Goal: Navigation & Orientation: Find specific page/section

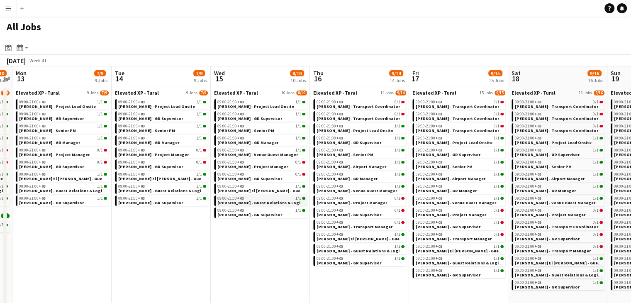
scroll to position [0, 262]
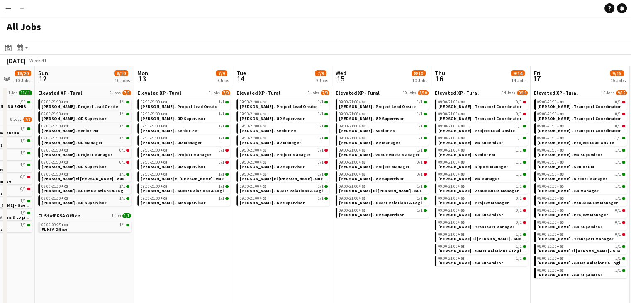
click at [56, 274] on app-date-cell "Elevated XP - Tural 9 Jobs 7/9 09:00-21:00 +03 1/1 Aysel Ahmadova - Project Lea…" at bounding box center [84, 238] width 99 height 305
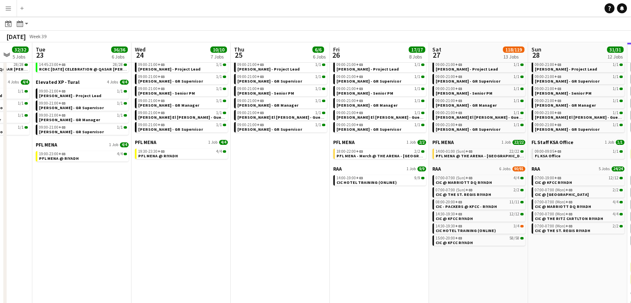
scroll to position [37, 0]
click at [192, 151] on div "19:30-23:30 +03 4/4" at bounding box center [182, 150] width 88 height 4
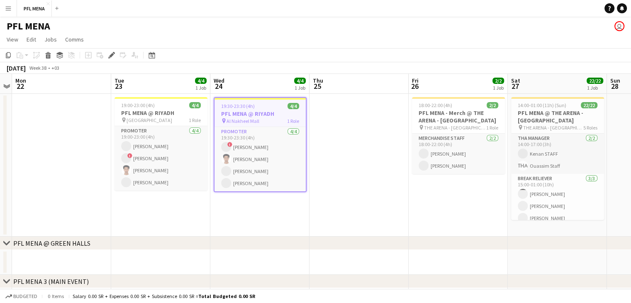
scroll to position [0, 279]
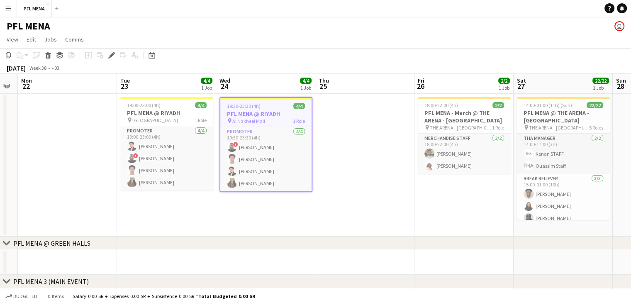
click at [245, 112] on h3 "PFL MENA @ RIYADH" at bounding box center [265, 113] width 91 height 7
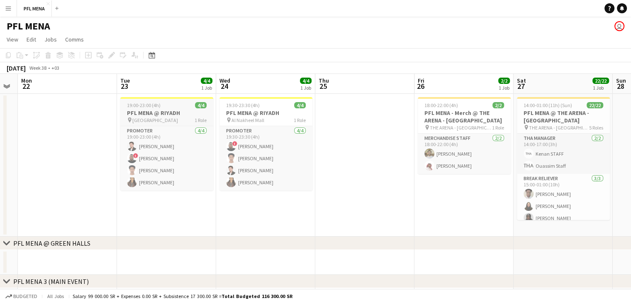
click at [189, 123] on app-job-card "19:00-23:00 (4h) 4/4 PFL MENA @ RIYADH pin Granada Mall 1 Role Promoter 4/4 19:…" at bounding box center [166, 143] width 93 height 93
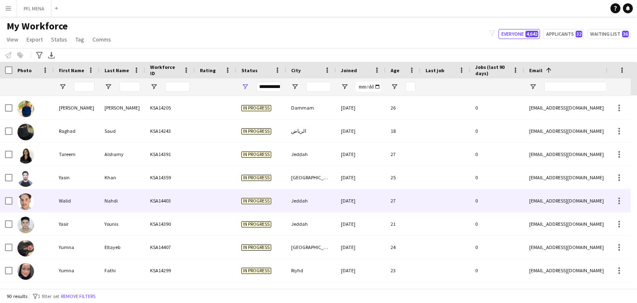
click at [114, 204] on div "Nahdi" at bounding box center [122, 200] width 46 height 23
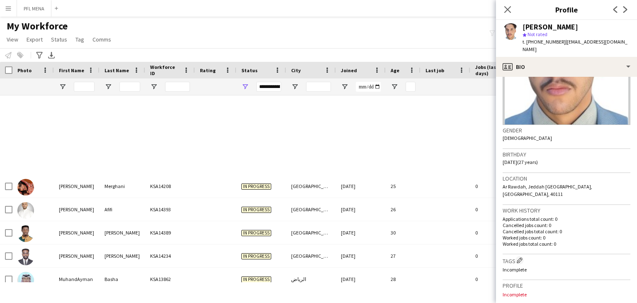
scroll to position [1240, 0]
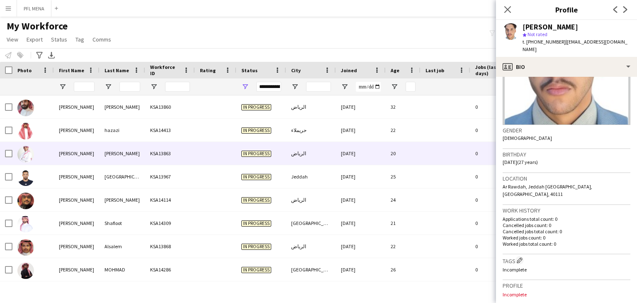
click at [315, 160] on div "الرياض" at bounding box center [311, 153] width 50 height 23
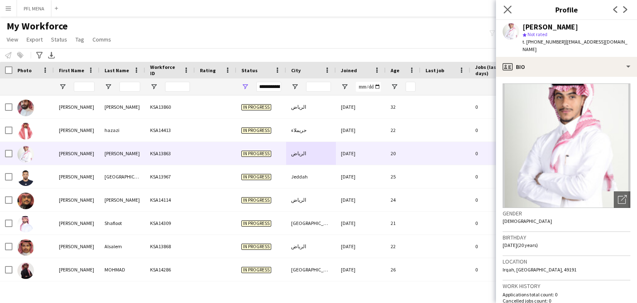
click at [510, 14] on app-icon "Close pop-in" at bounding box center [508, 10] width 12 height 12
